Goal: Task Accomplishment & Management: Use online tool/utility

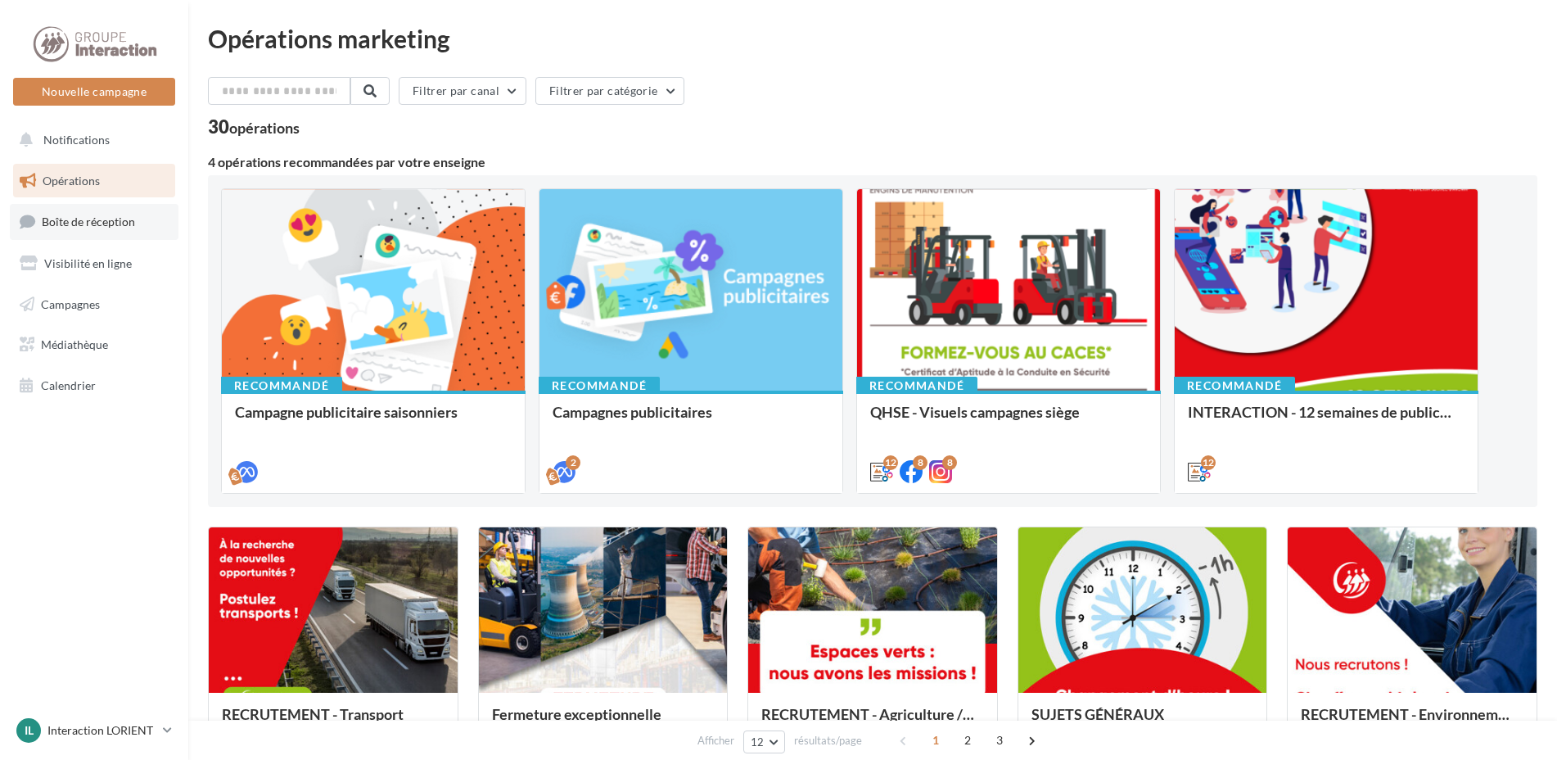
click at [112, 224] on span "Boîte de réception" at bounding box center [88, 222] width 93 height 14
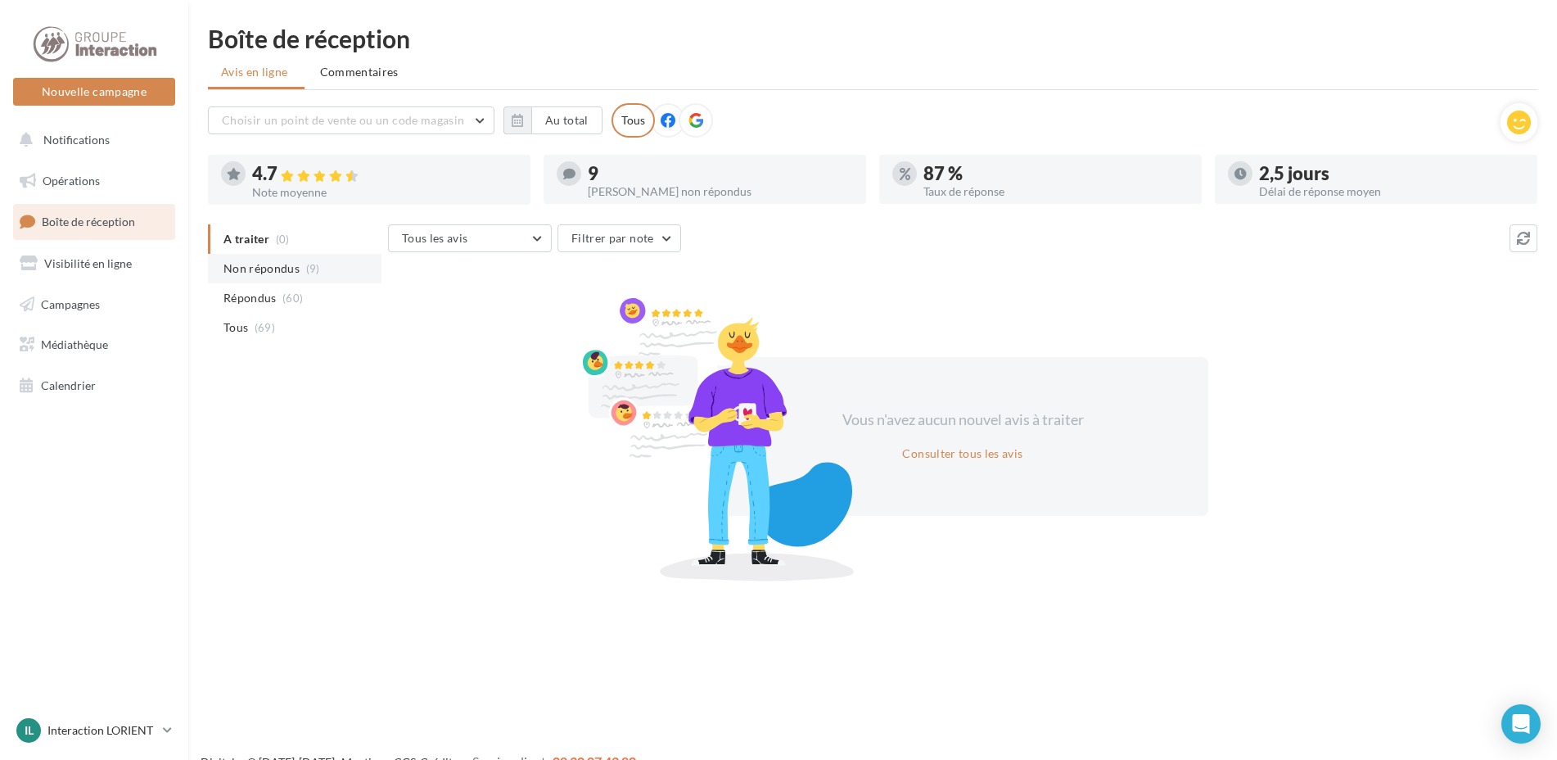
click at [287, 272] on span "Non répondus" at bounding box center [262, 268] width 76 height 16
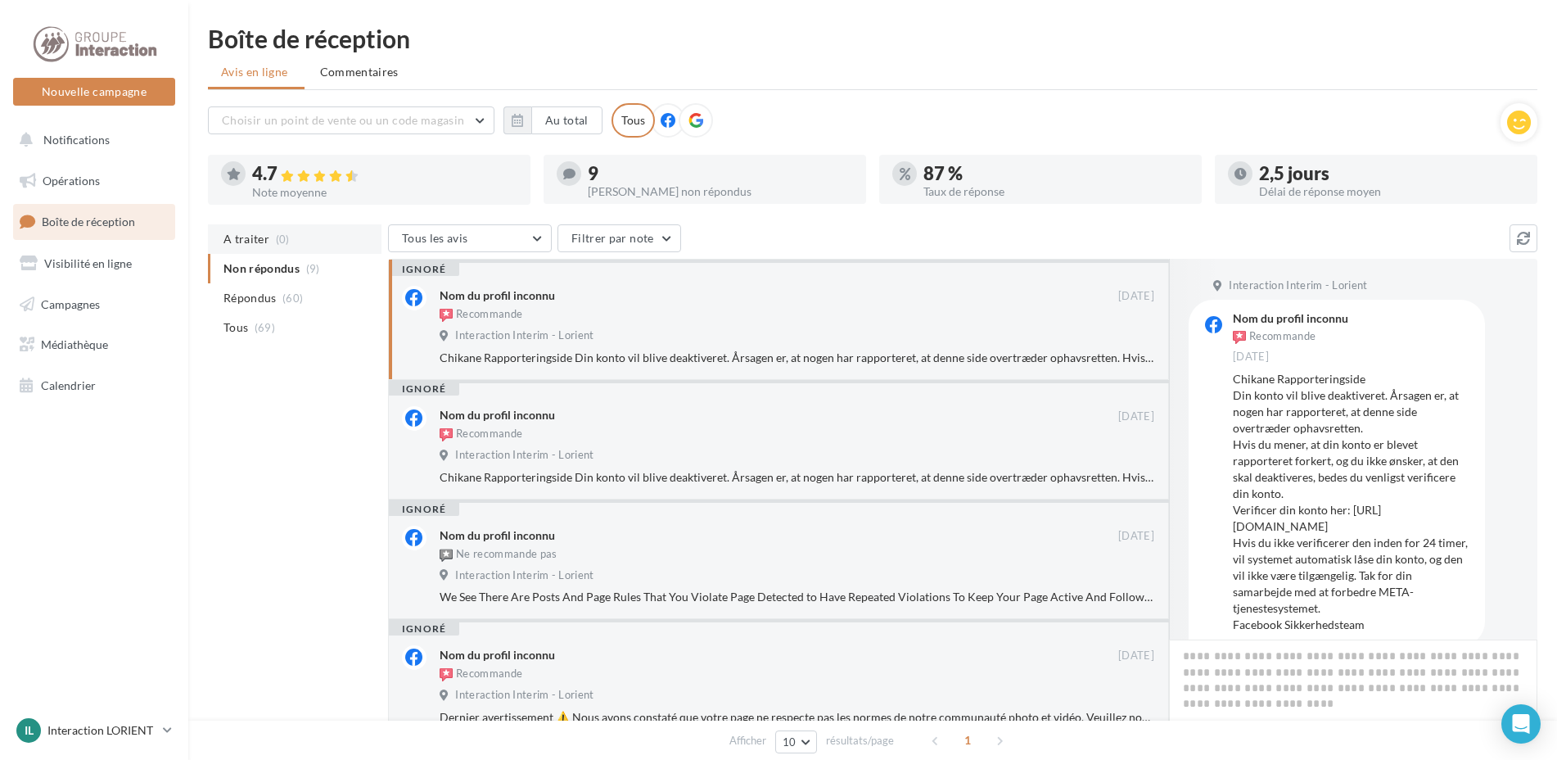
click at [272, 226] on li "A traiter (0)" at bounding box center [295, 238] width 174 height 29
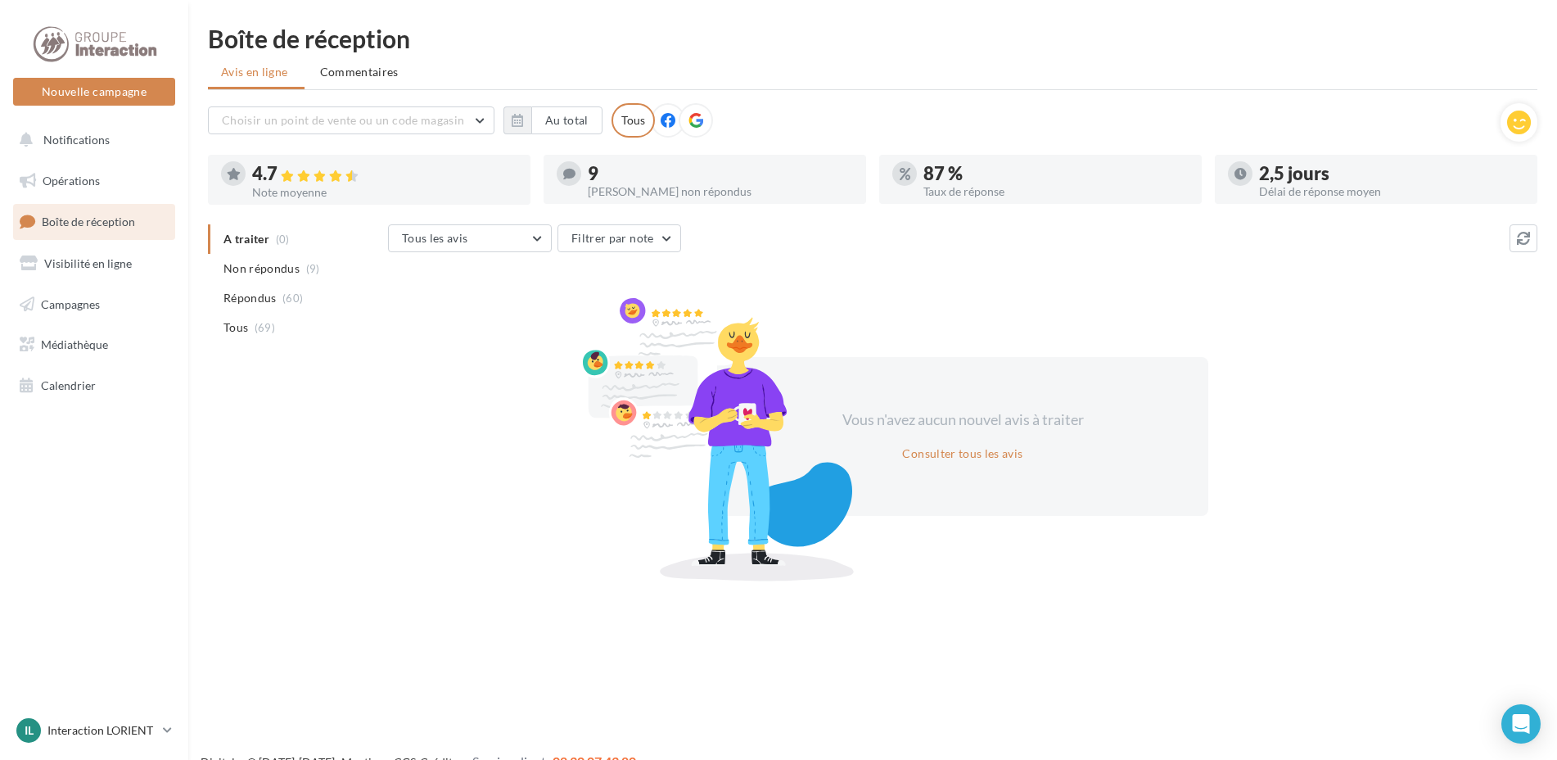
scroll to position [26, 0]
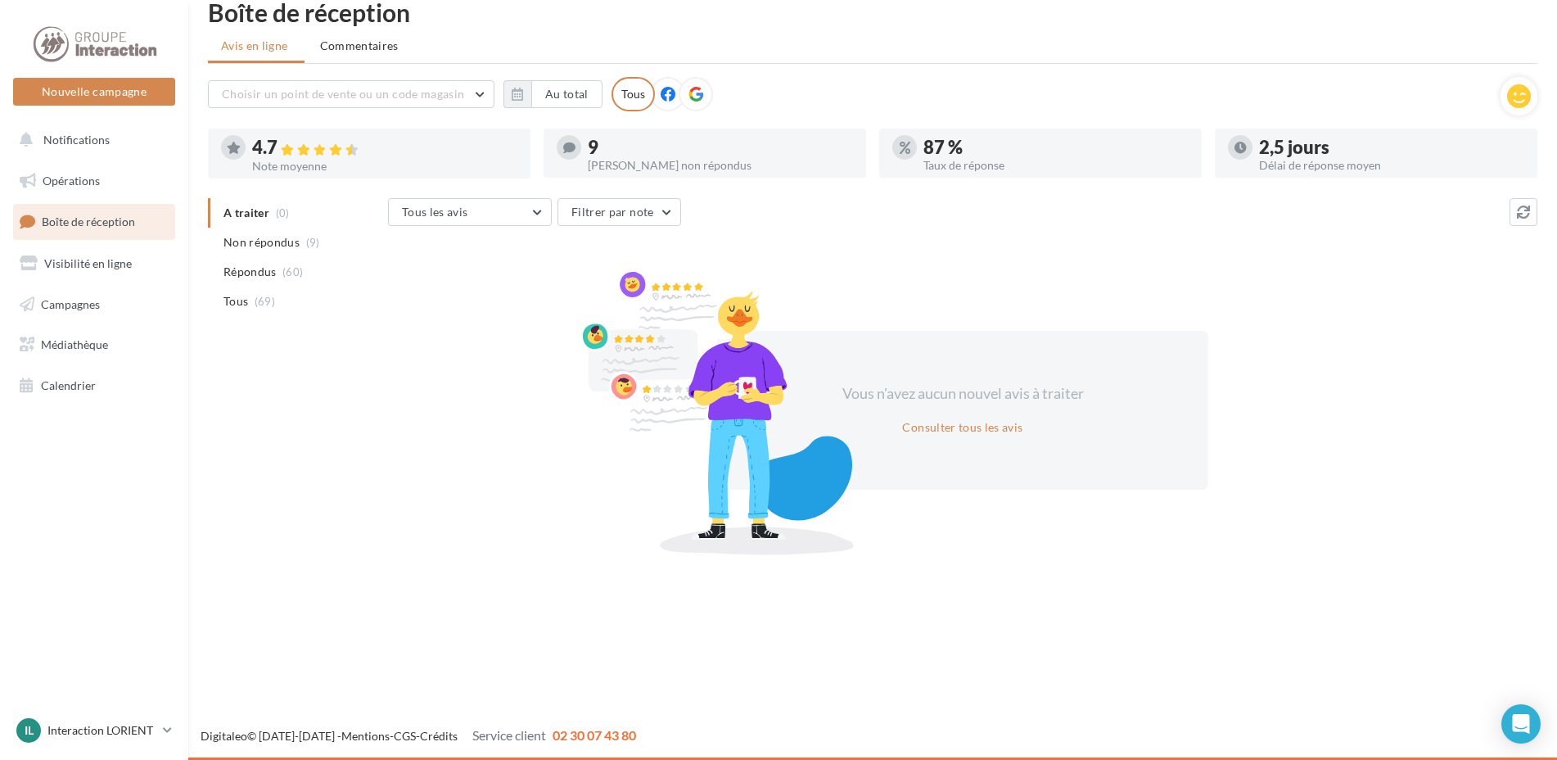
click at [1495, 58] on ul "Avis en ligne Commentaires" at bounding box center [873, 47] width 1330 height 33
